Goal: Find specific page/section: Find specific page/section

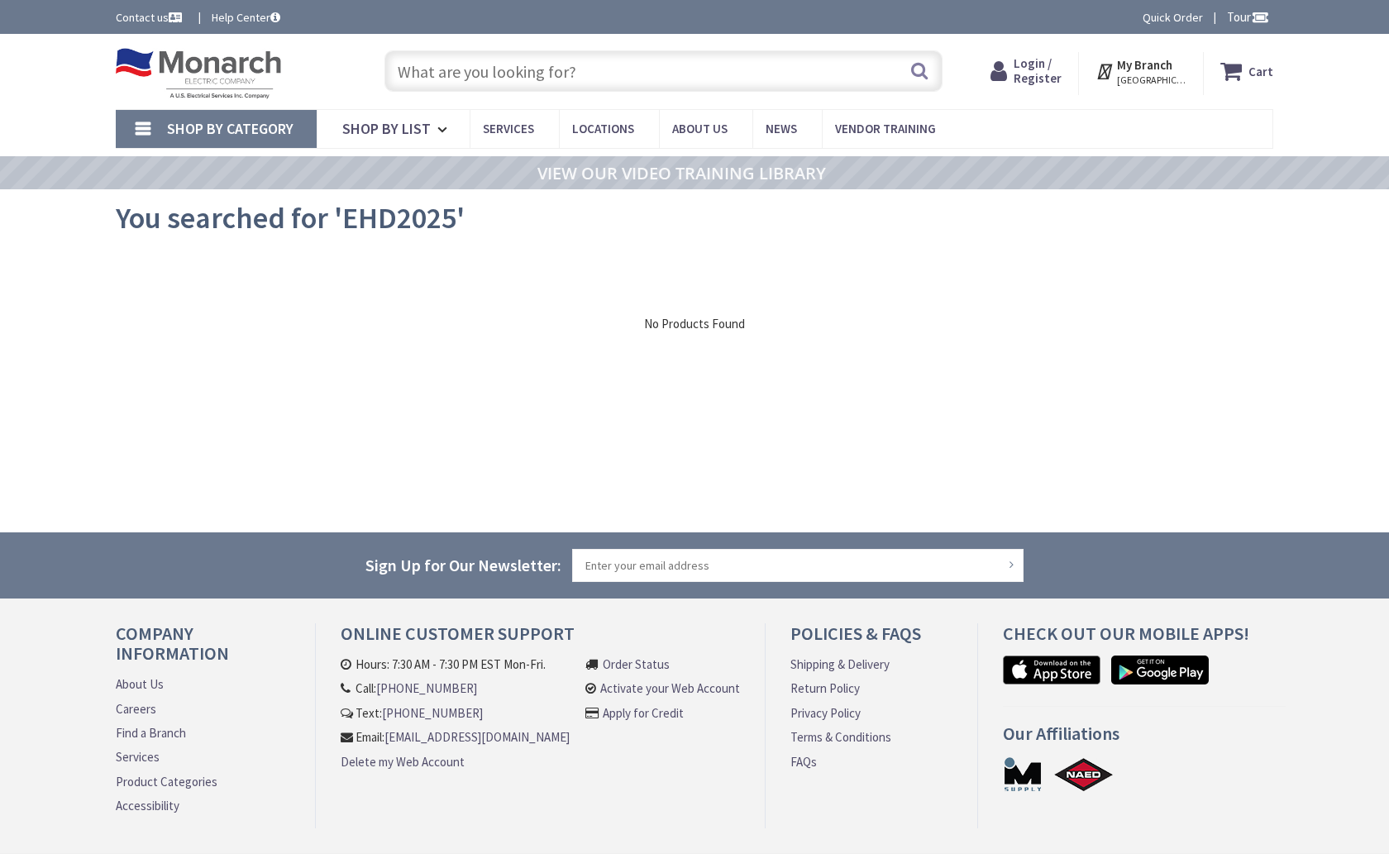
type input "[PERSON_NAME] Ct, Tyler, TX 75702, [GEOGRAPHIC_DATA]"
